Goal: Information Seeking & Learning: Learn about a topic

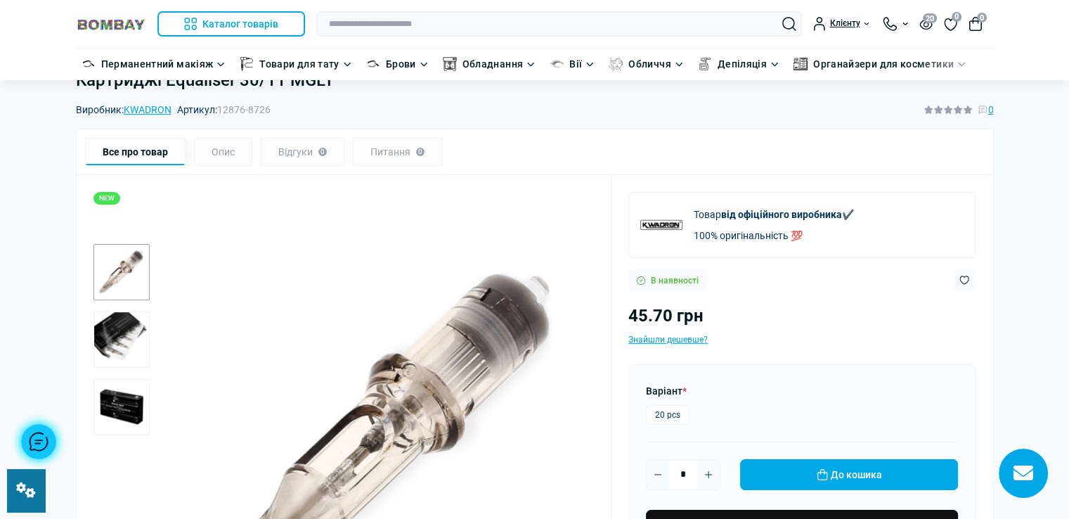
scroll to position [70, 0]
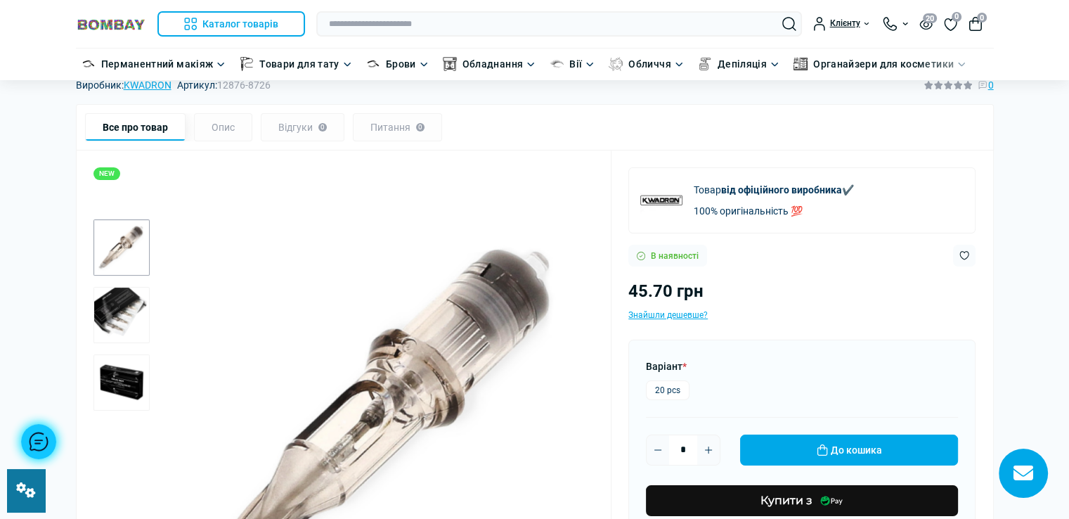
click at [115, 309] on img "2 / 3" at bounding box center [121, 315] width 56 height 56
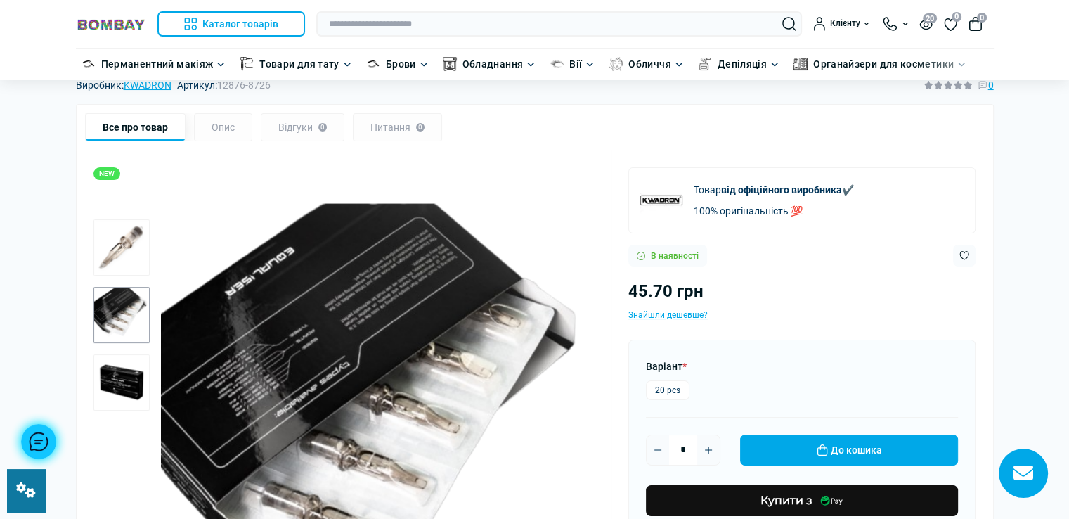
click at [129, 375] on img "3 / 3" at bounding box center [121, 382] width 56 height 56
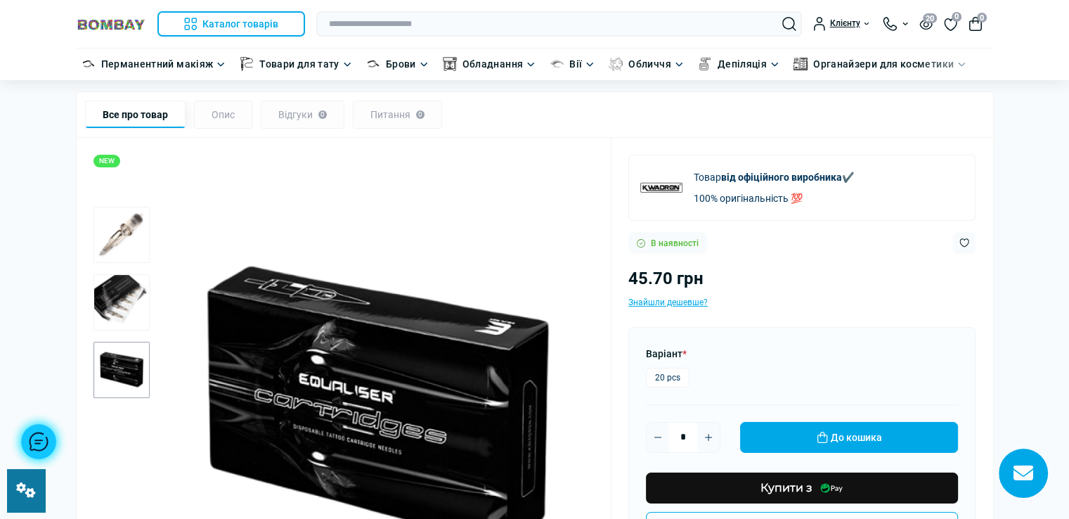
scroll to position [0, 0]
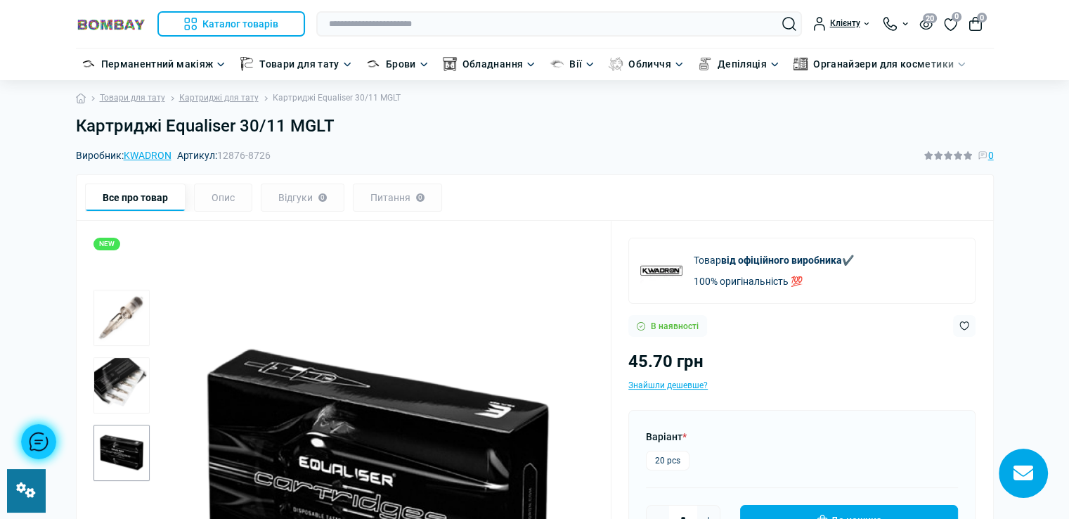
click at [77, 124] on h1 "Картриджі Equaliser 30/11 MGLT" at bounding box center [535, 126] width 918 height 20
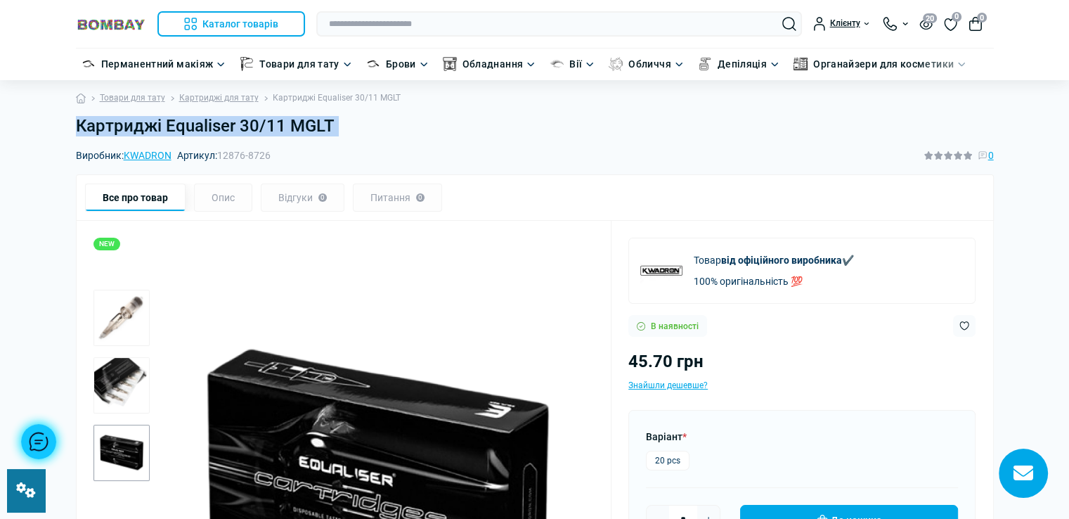
click at [77, 124] on h1 "Картриджі Equaliser 30/11 MGLT" at bounding box center [535, 126] width 918 height 20
copy main "Картриджі Equaliser 30/11 MGLT"
click at [361, 137] on div "Картриджі Equaliser 30/11 MGLT" at bounding box center [534, 132] width 935 height 32
click at [363, 132] on h1 "Картриджі Equaliser 30/11 MGLT" at bounding box center [535, 126] width 918 height 20
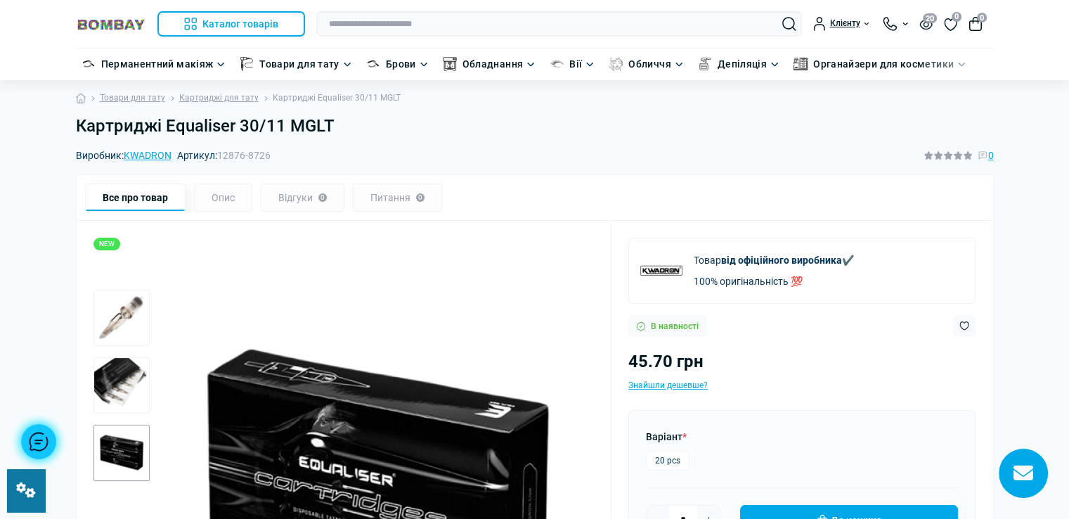
click at [363, 132] on h1 "Картриджі Equaliser 30/11 MGLT" at bounding box center [535, 126] width 918 height 20
click at [343, 127] on h1 "Картриджі Equaliser 30/11 MGLT" at bounding box center [535, 126] width 918 height 20
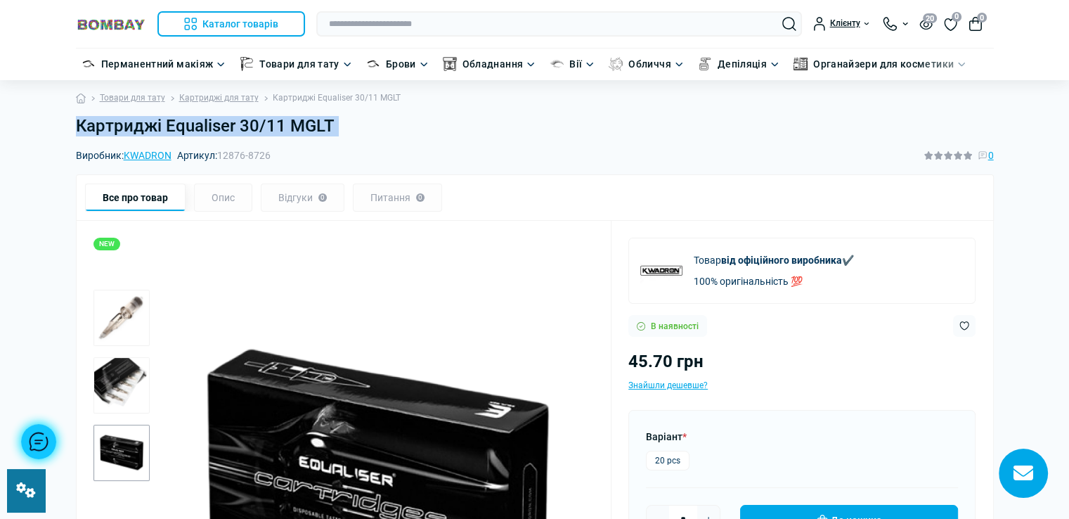
click at [343, 127] on h1 "Картриджі Equaliser 30/11 MGLT" at bounding box center [535, 126] width 918 height 20
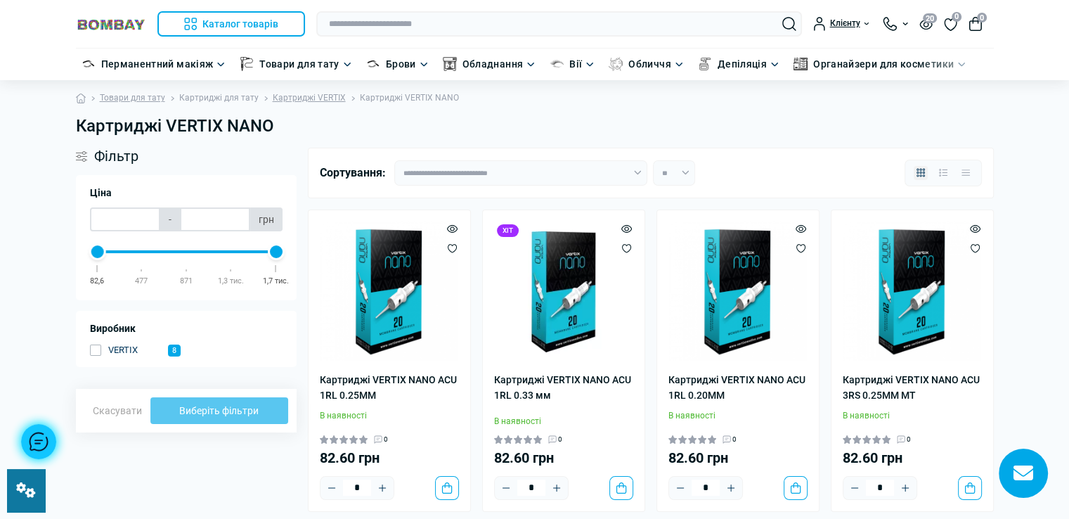
click at [228, 97] on link "Картриджі для тату" at bounding box center [218, 97] width 79 height 13
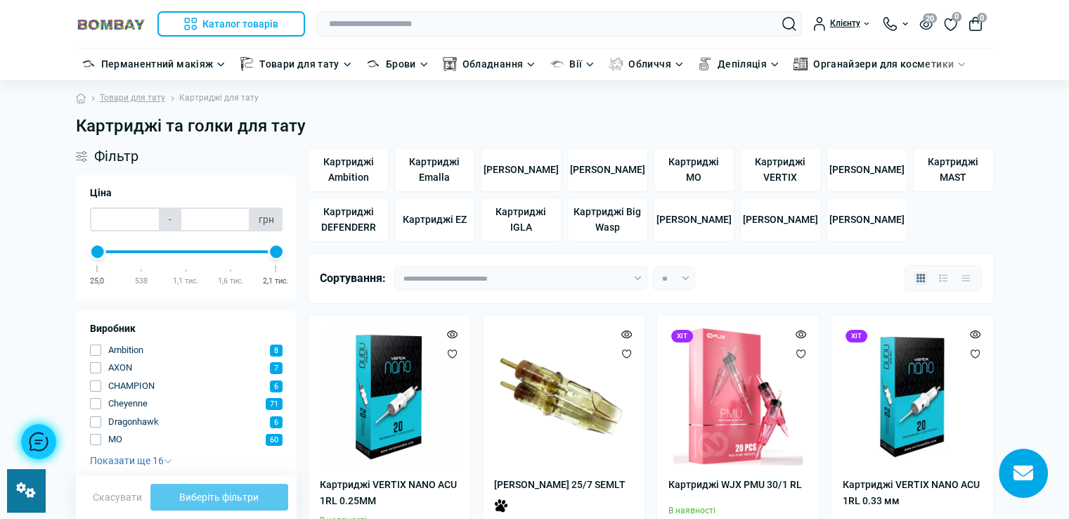
click at [19, 498] on link at bounding box center [26, 490] width 38 height 43
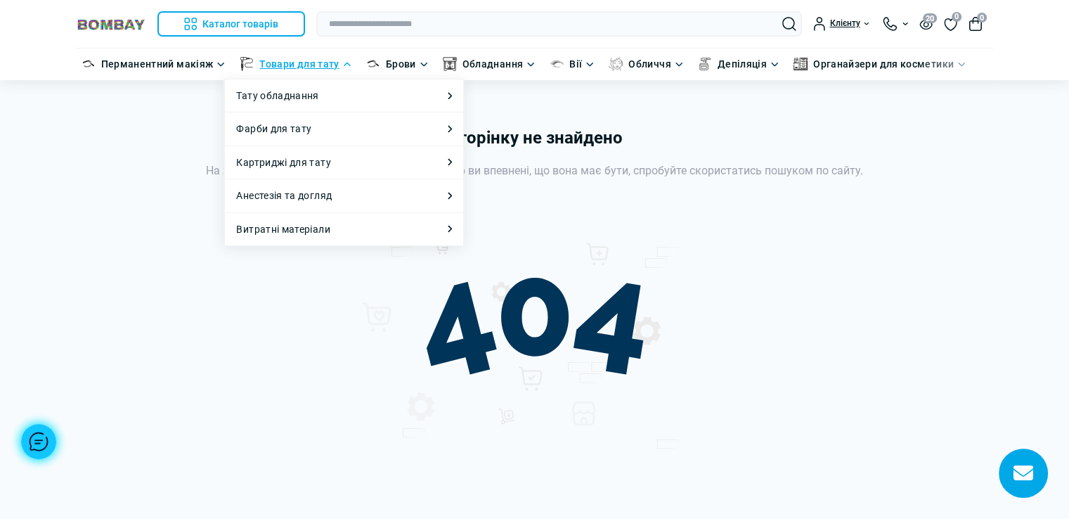
click at [303, 67] on link "Товари для тату" at bounding box center [298, 63] width 79 height 15
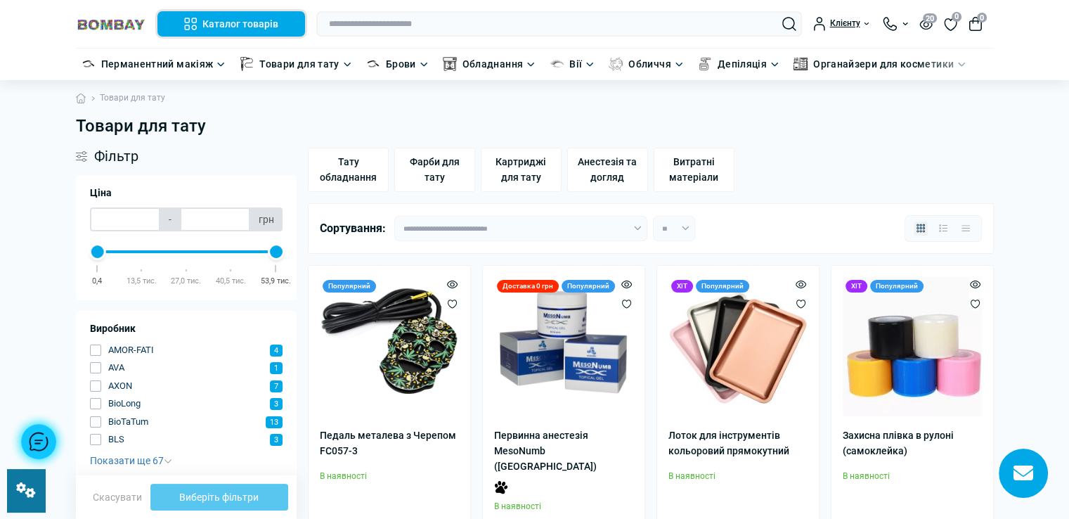
click at [256, 20] on button "Каталог товарів" at bounding box center [231, 23] width 148 height 25
click at [203, 18] on button "Каталог товарів" at bounding box center [231, 23] width 148 height 25
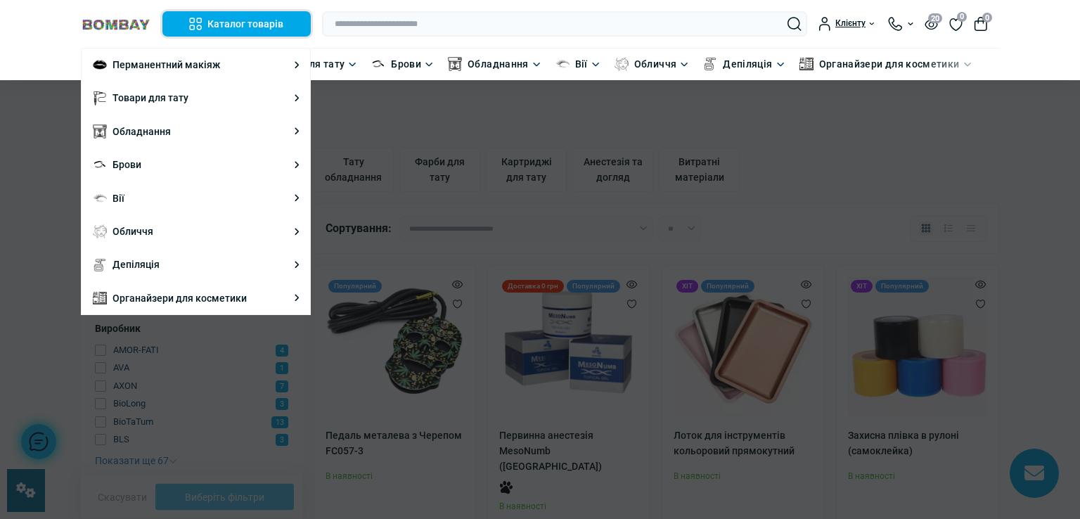
click at [244, 18] on button "Каталог товарів" at bounding box center [236, 23] width 148 height 25
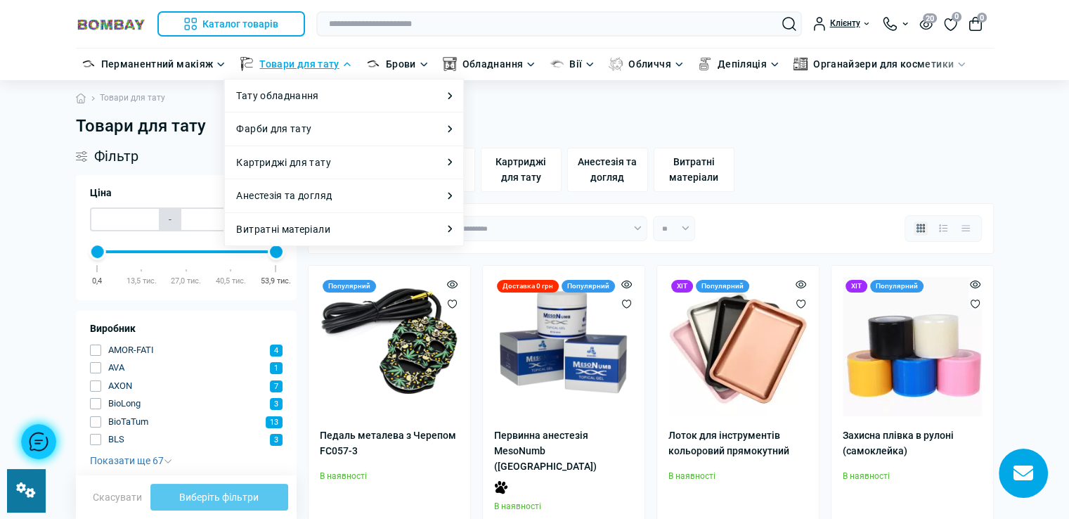
click at [317, 62] on link "Товари для тату" at bounding box center [298, 63] width 79 height 15
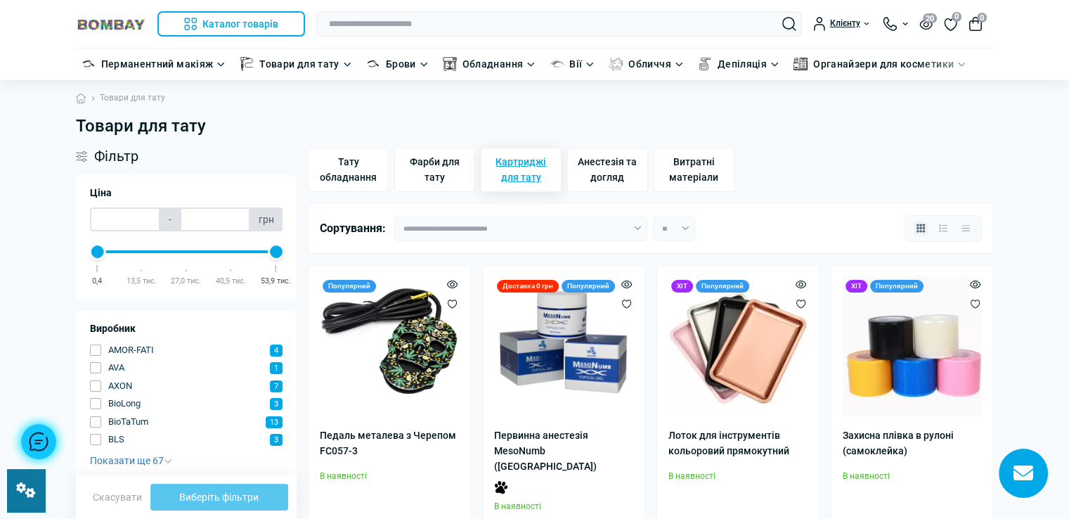
click at [526, 172] on span "Картриджі для тату" at bounding box center [521, 170] width 68 height 32
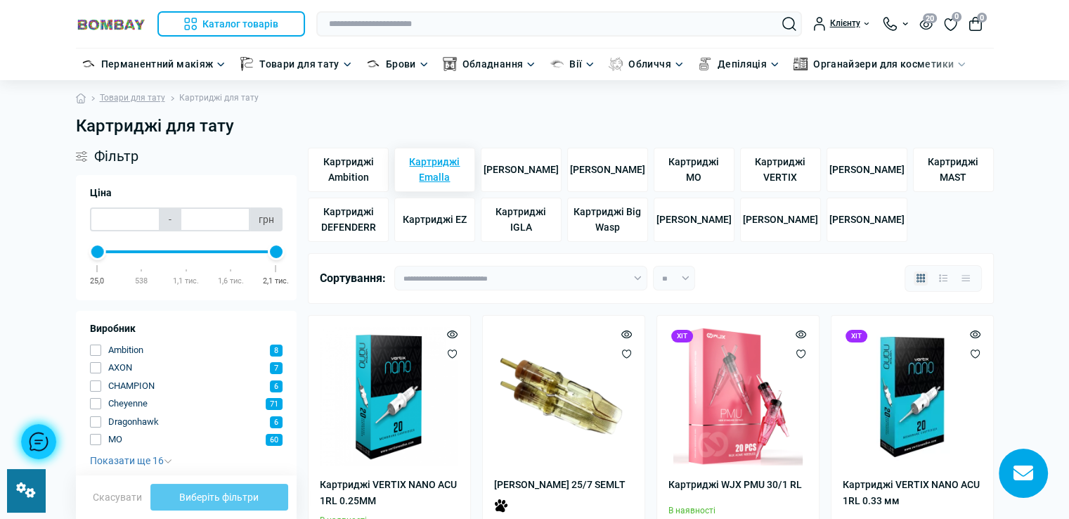
click at [440, 164] on span "Картриджі Emalla" at bounding box center [435, 170] width 68 height 32
click at [518, 177] on span "[PERSON_NAME]" at bounding box center [521, 169] width 75 height 15
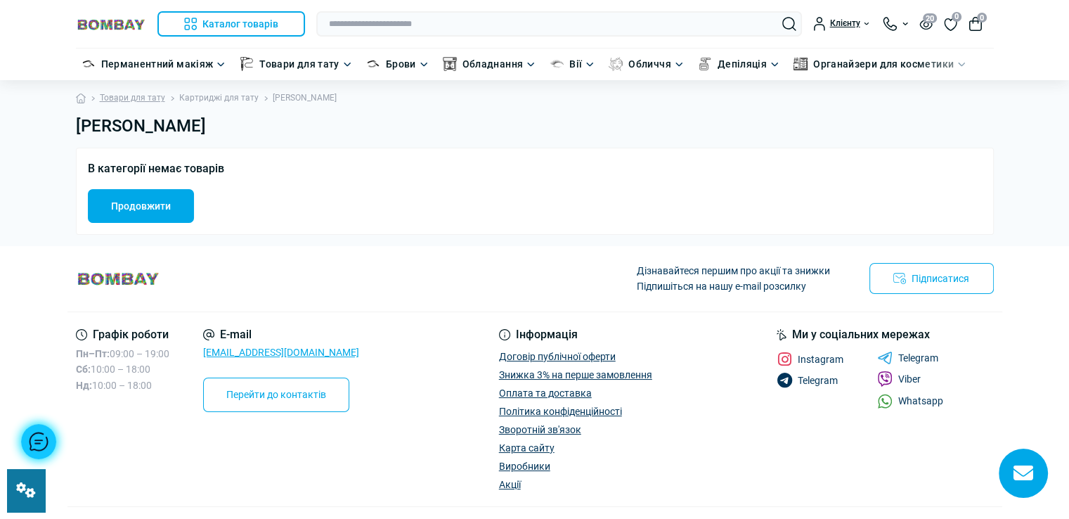
click at [221, 93] on link "Картриджі для тату" at bounding box center [218, 97] width 79 height 13
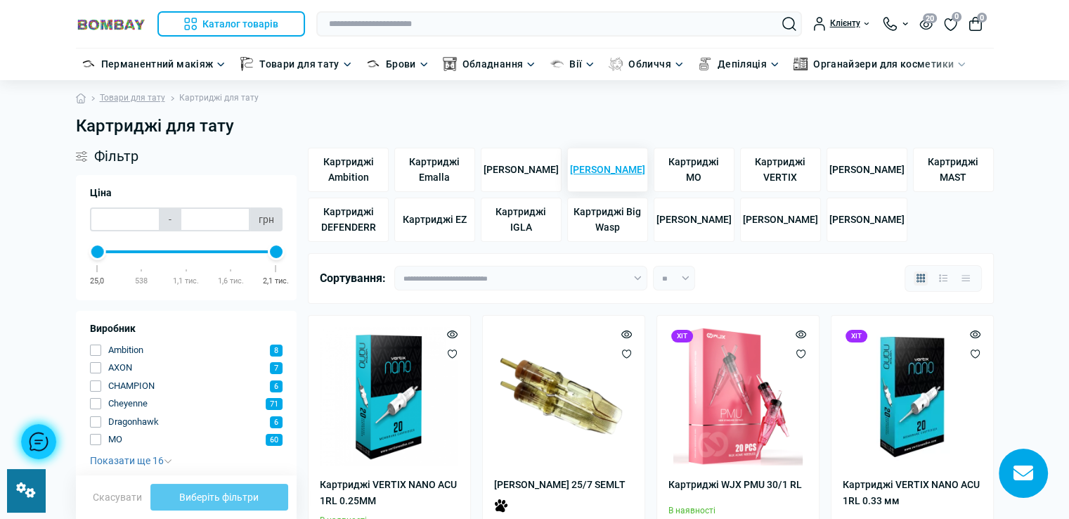
click at [616, 175] on span "[PERSON_NAME]" at bounding box center [607, 169] width 75 height 15
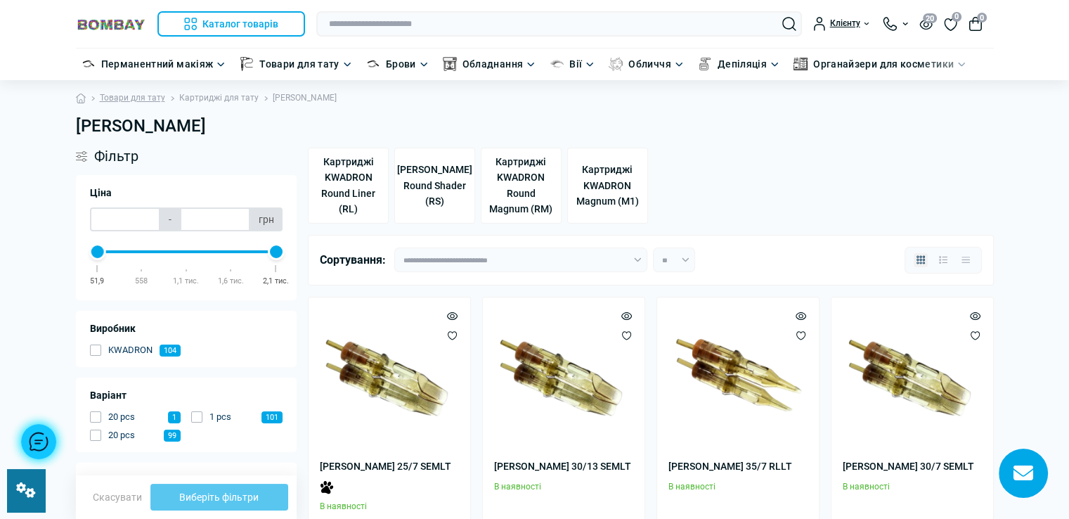
click at [217, 96] on link "Картриджі для тату" at bounding box center [218, 97] width 79 height 13
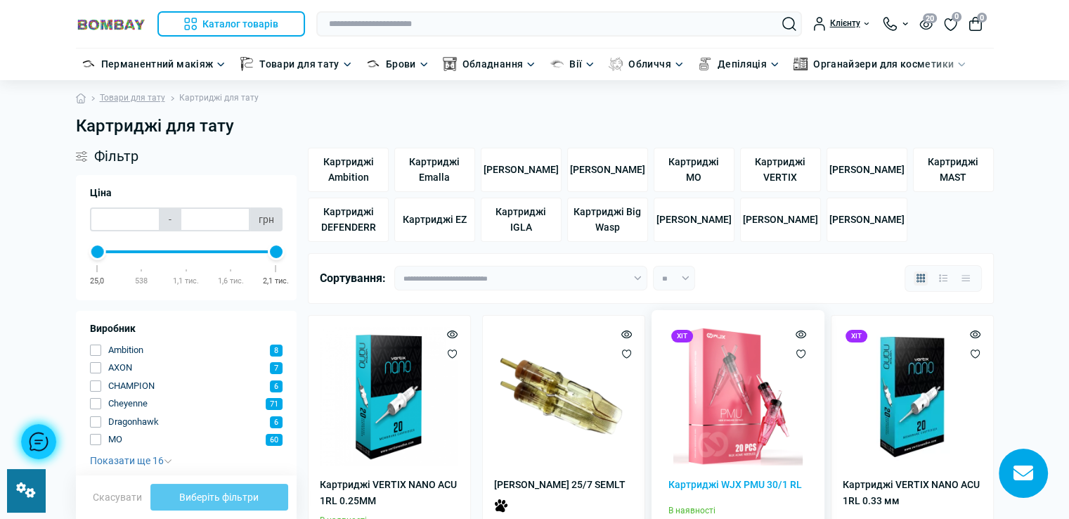
click at [739, 384] on img at bounding box center [737, 396] width 139 height 139
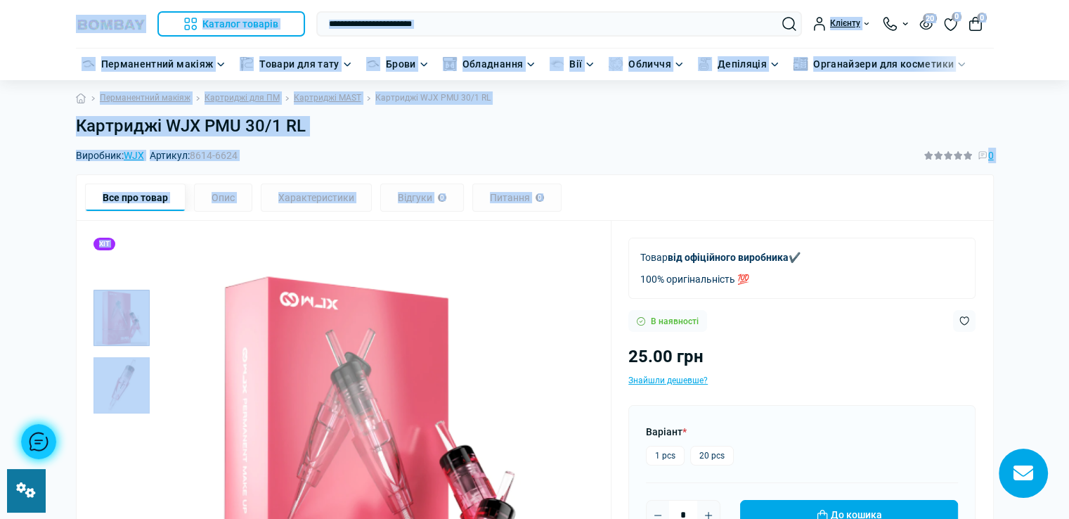
click at [19, 504] on link at bounding box center [26, 490] width 38 height 43
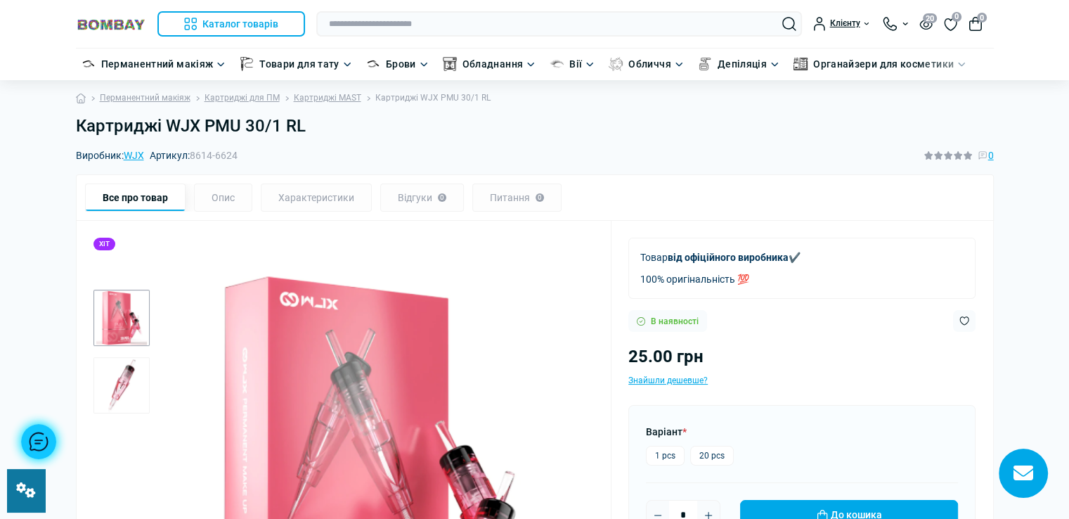
click at [303, 121] on h1 "Картриджі WJX PMU 30/1 RL" at bounding box center [535, 126] width 918 height 20
click at [315, 131] on h1 "Картриджі WJX PMU 30/1 RL" at bounding box center [535, 126] width 918 height 20
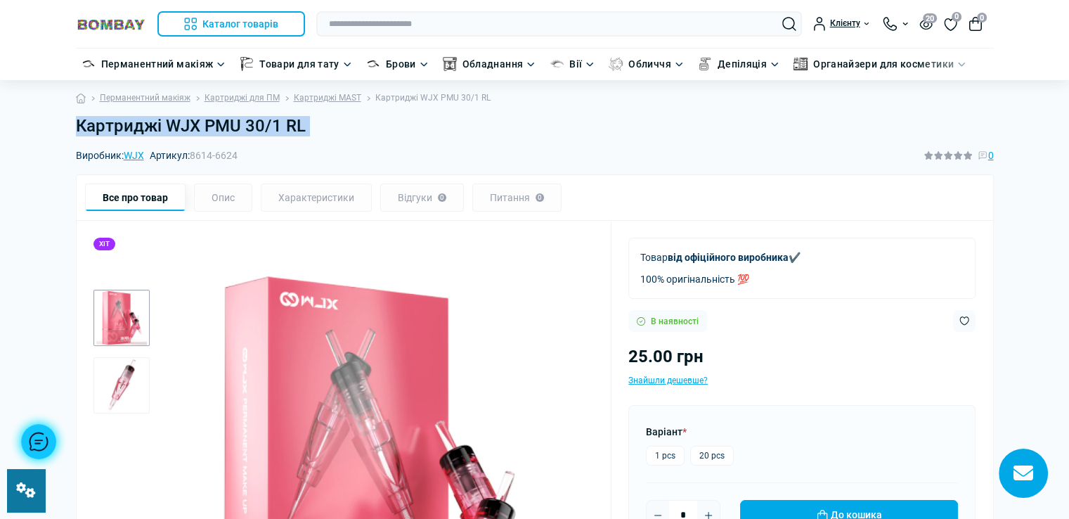
copy main "Картриджі WJX PMU 30/1 RL"
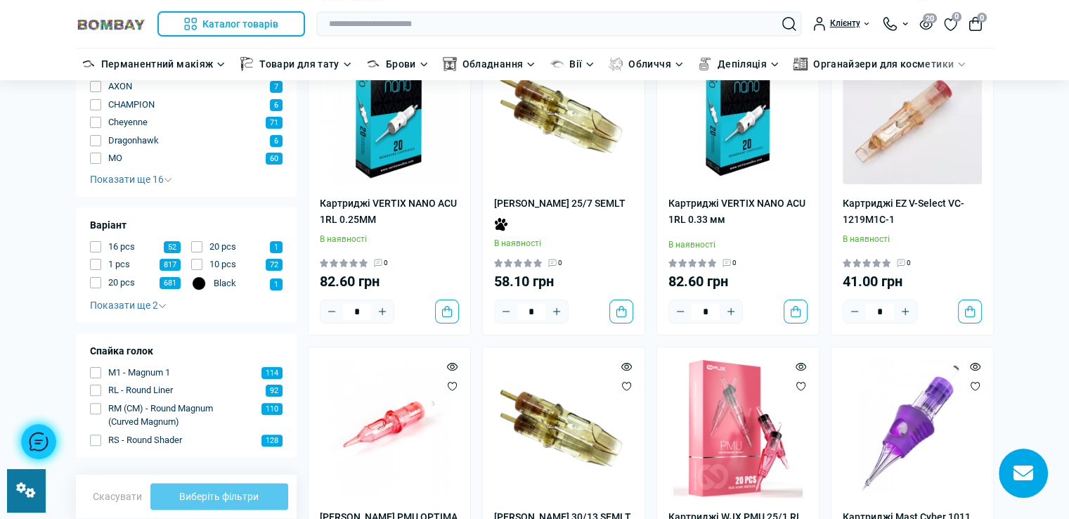
scroll to position [422, 0]
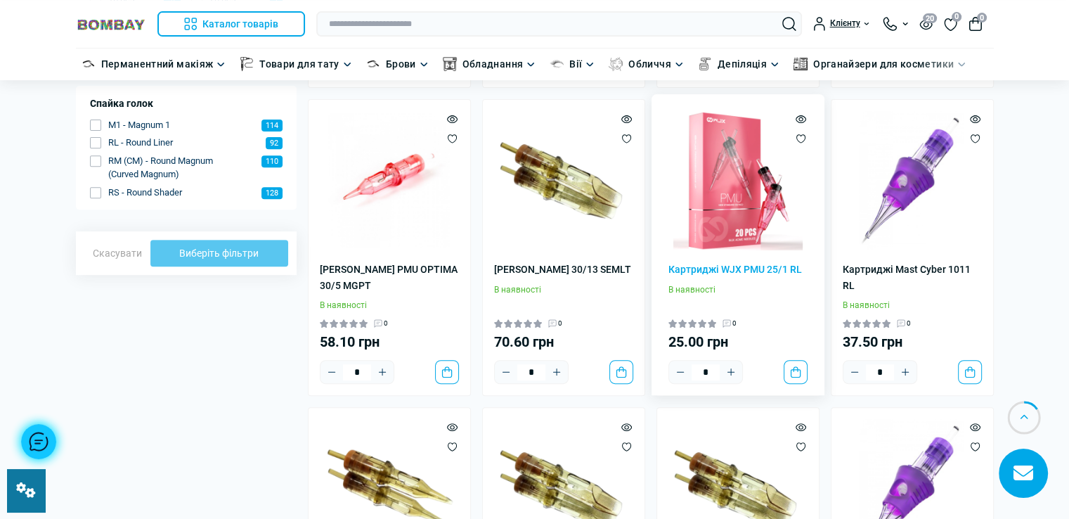
scroll to position [562, 0]
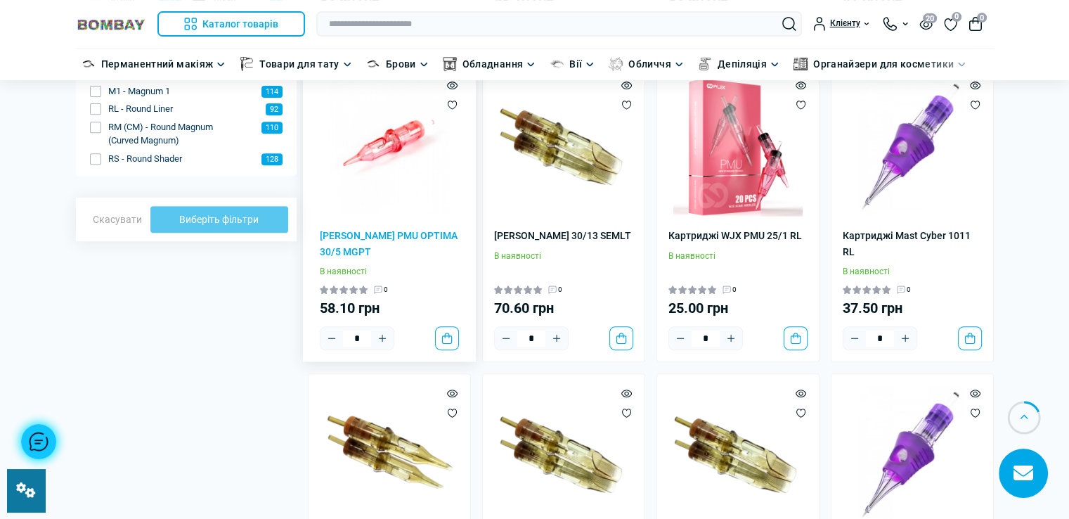
click at [395, 210] on img at bounding box center [389, 146] width 139 height 139
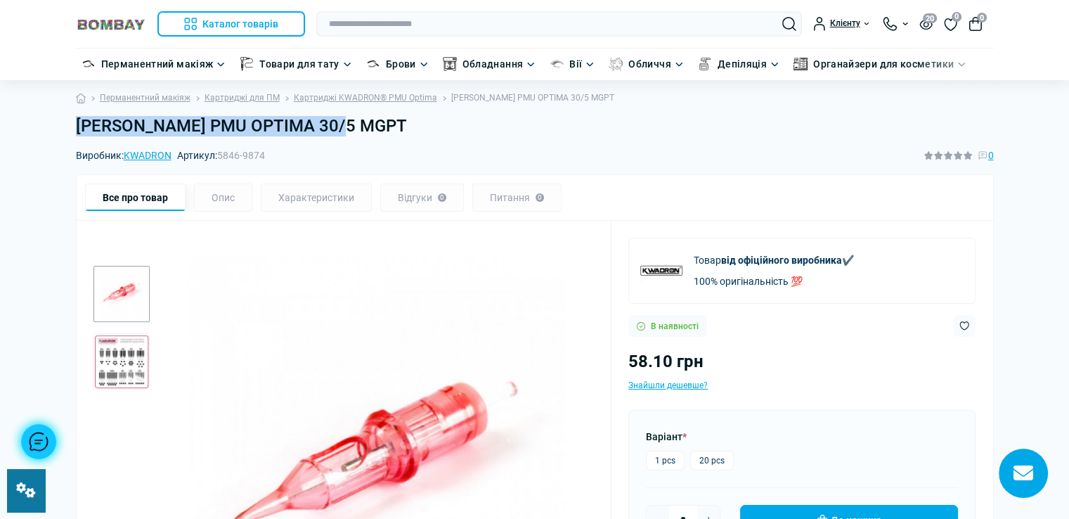
drag, startPoint x: 0, startPoint y: 0, endPoint x: 351, endPoint y: 121, distance: 371.7
click at [351, 121] on h1 "[PERSON_NAME] PMU OPTIMA 30/5 MGPT" at bounding box center [535, 126] width 918 height 20
copy h1 "[PERSON_NAME] PMU OPTIMA"
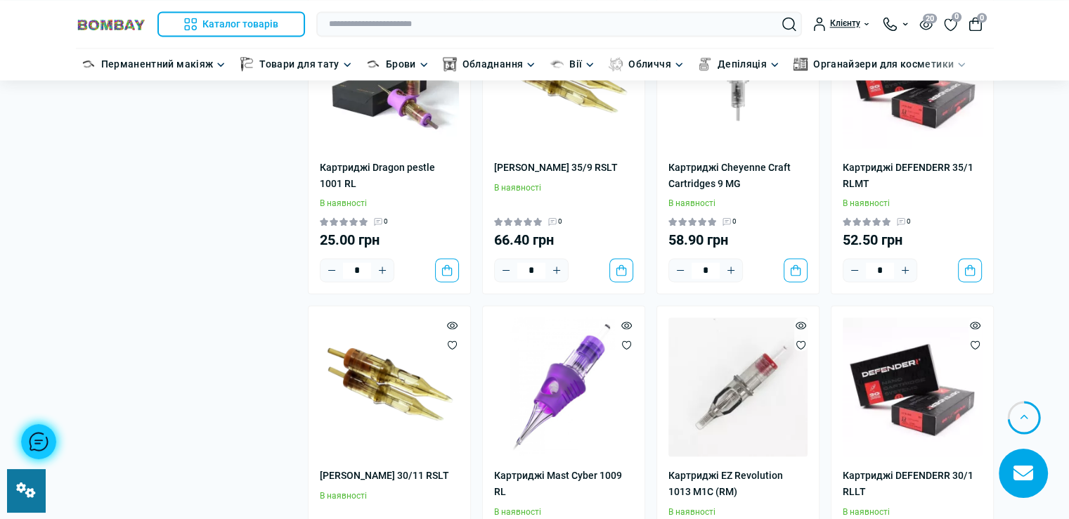
scroll to position [2179, 0]
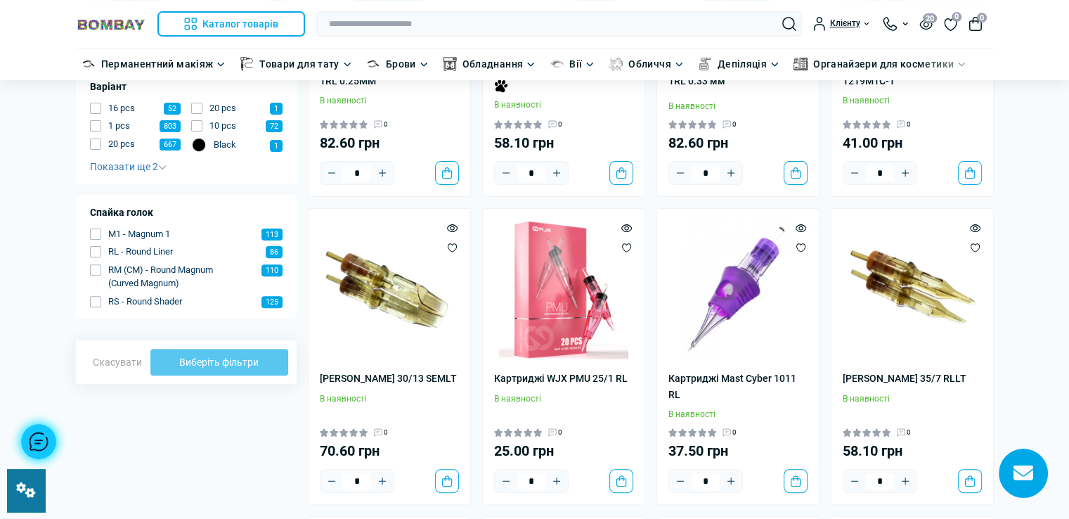
scroll to position [492, 0]
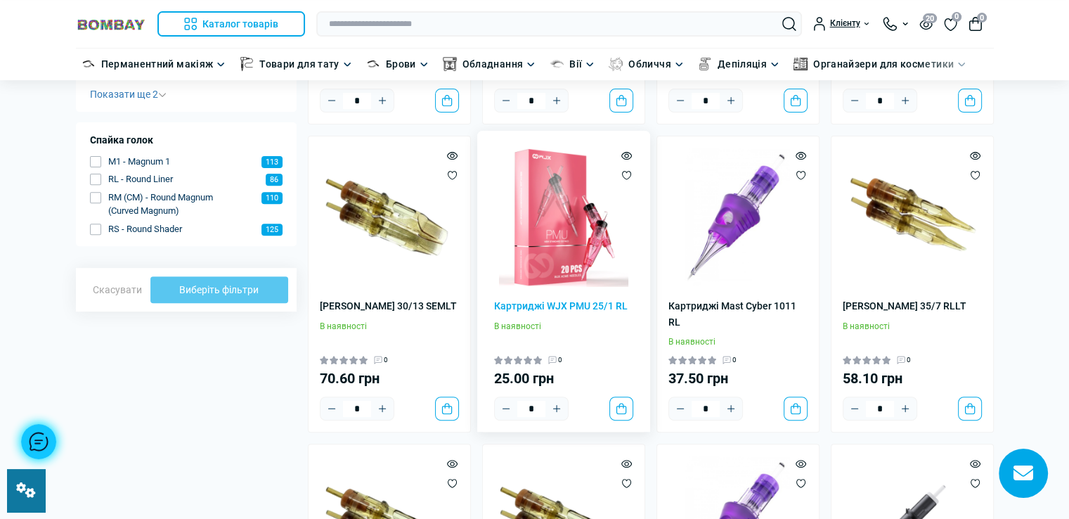
click at [501, 268] on img at bounding box center [563, 217] width 139 height 139
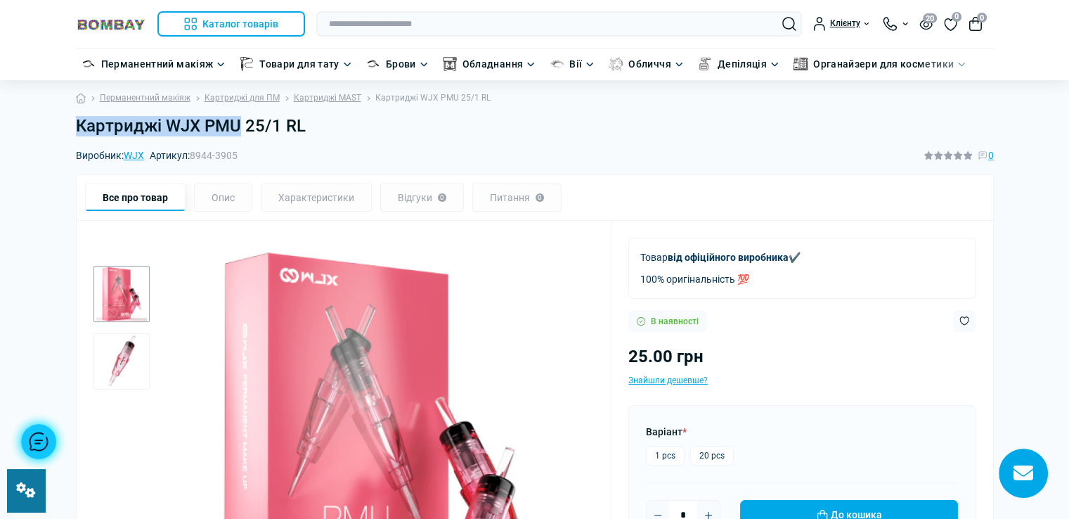
drag, startPoint x: 0, startPoint y: 0, endPoint x: 238, endPoint y: 128, distance: 269.8
click at [238, 128] on h1 "Картриджі WJX PMU 25/1 RL" at bounding box center [535, 126] width 918 height 20
drag, startPoint x: 75, startPoint y: 127, endPoint x: 240, endPoint y: 124, distance: 164.5
click at [240, 124] on h1 "Картриджі WJX PMU 25/1 RL" at bounding box center [535, 126] width 918 height 20
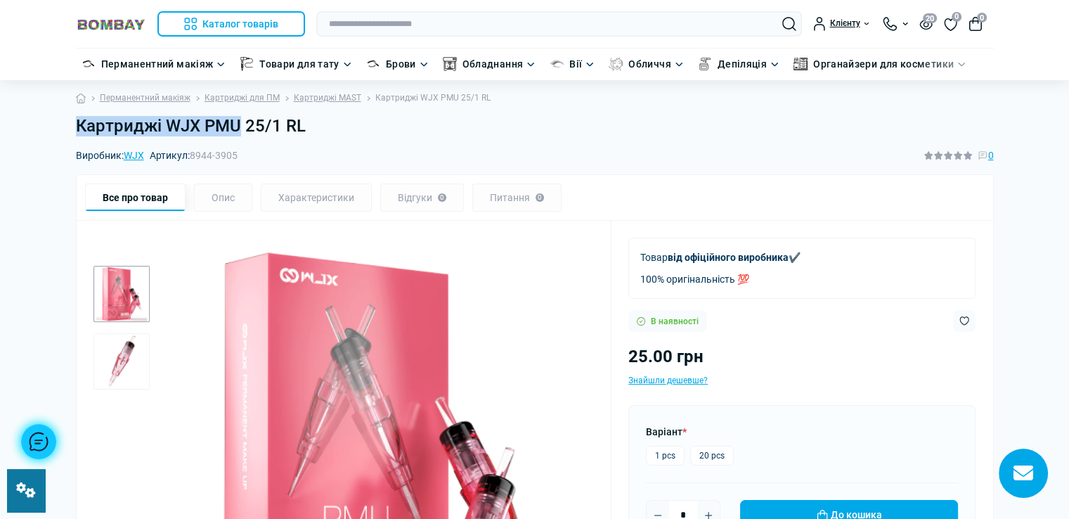
copy h1 "Картриджі WJX PMU"
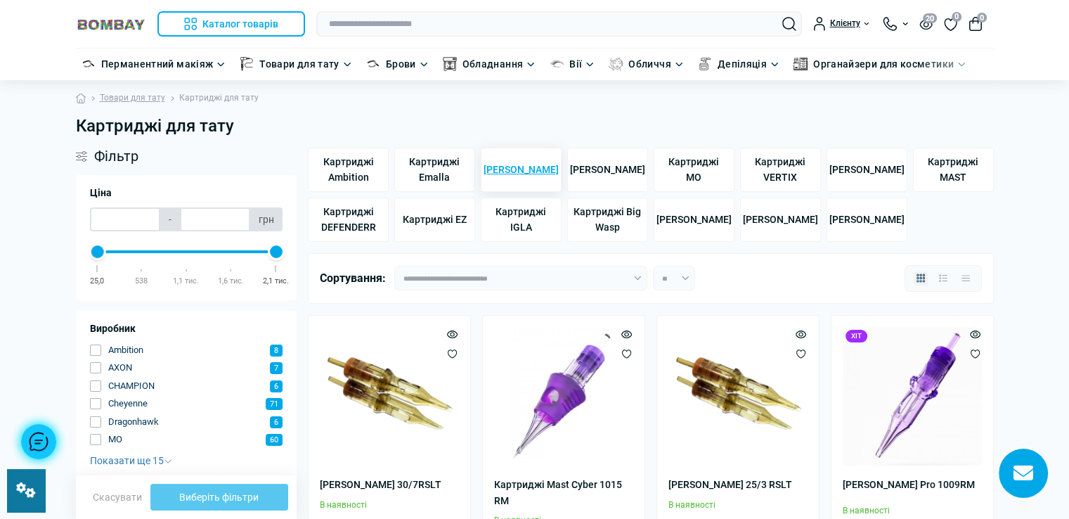
click at [515, 164] on span "[PERSON_NAME]" at bounding box center [521, 169] width 75 height 15
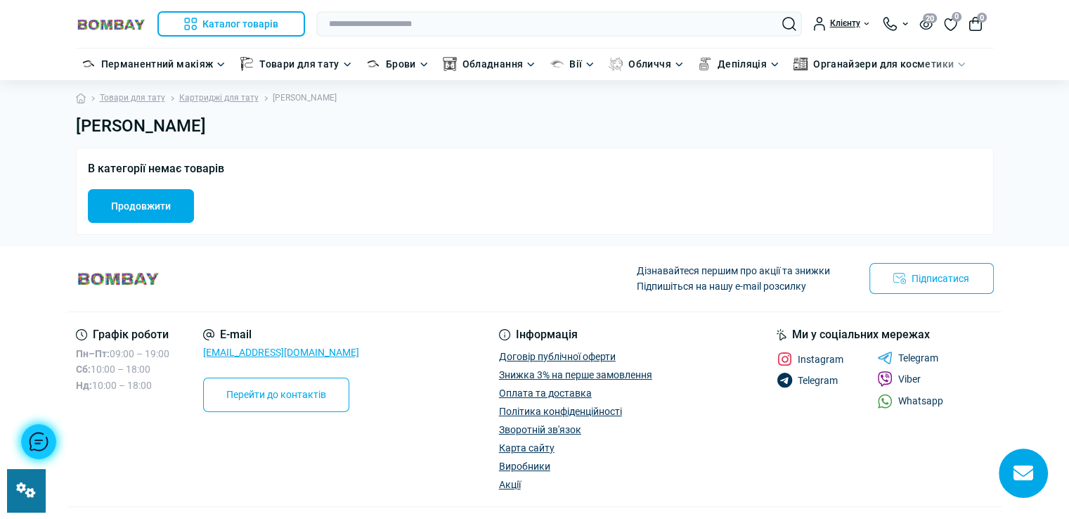
drag, startPoint x: 163, startPoint y: 126, endPoint x: 233, endPoint y: 119, distance: 70.6
click at [233, 119] on h1 "[PERSON_NAME]" at bounding box center [535, 126] width 918 height 20
copy h1 "Equaliser"
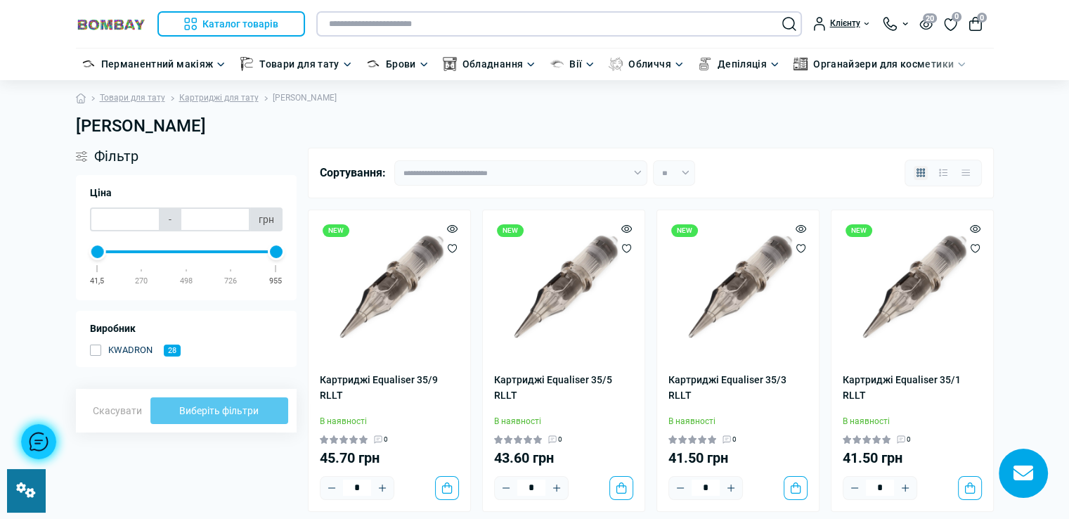
click at [441, 20] on input "text" at bounding box center [559, 23] width 486 height 25
